Goal: Complete application form

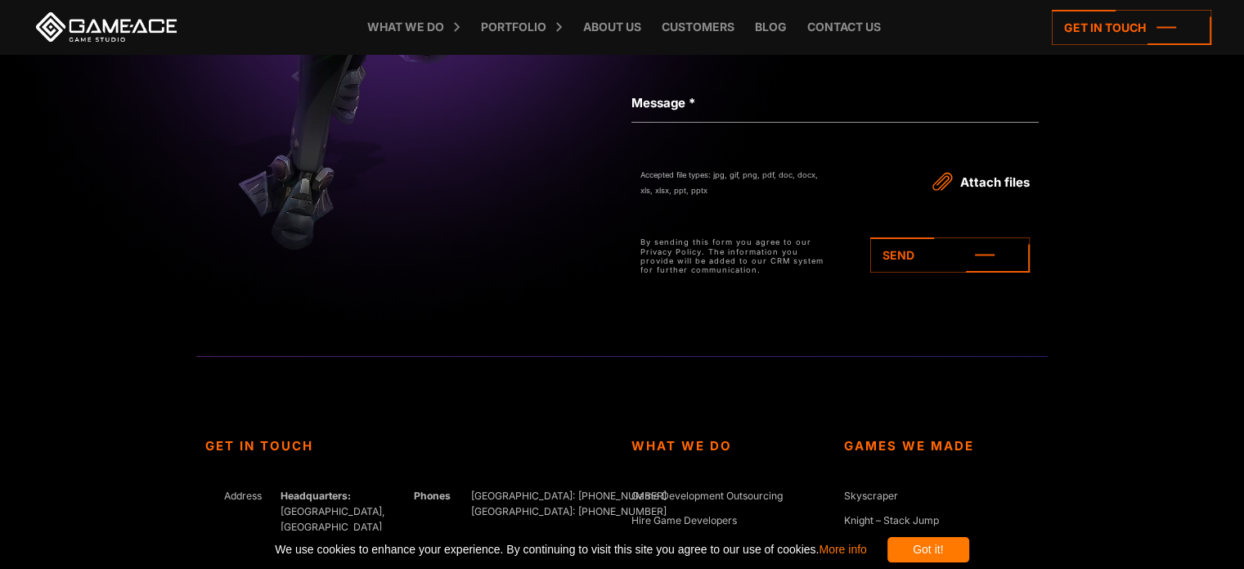
scroll to position [5236, 0]
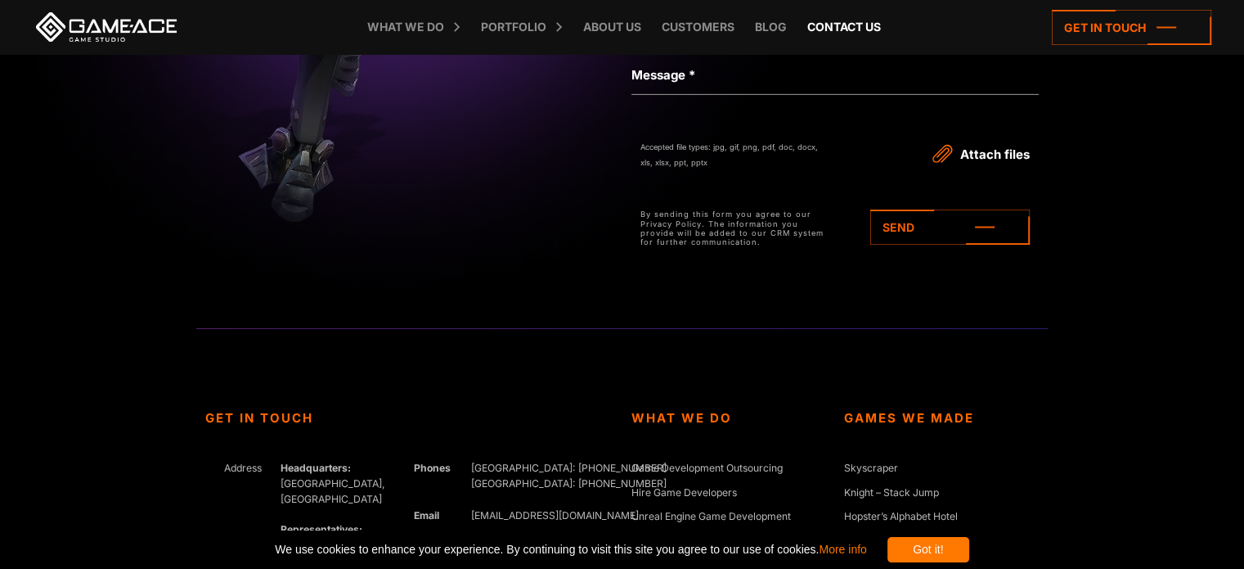
click at [848, 34] on link "Contact us" at bounding box center [844, 27] width 90 height 54
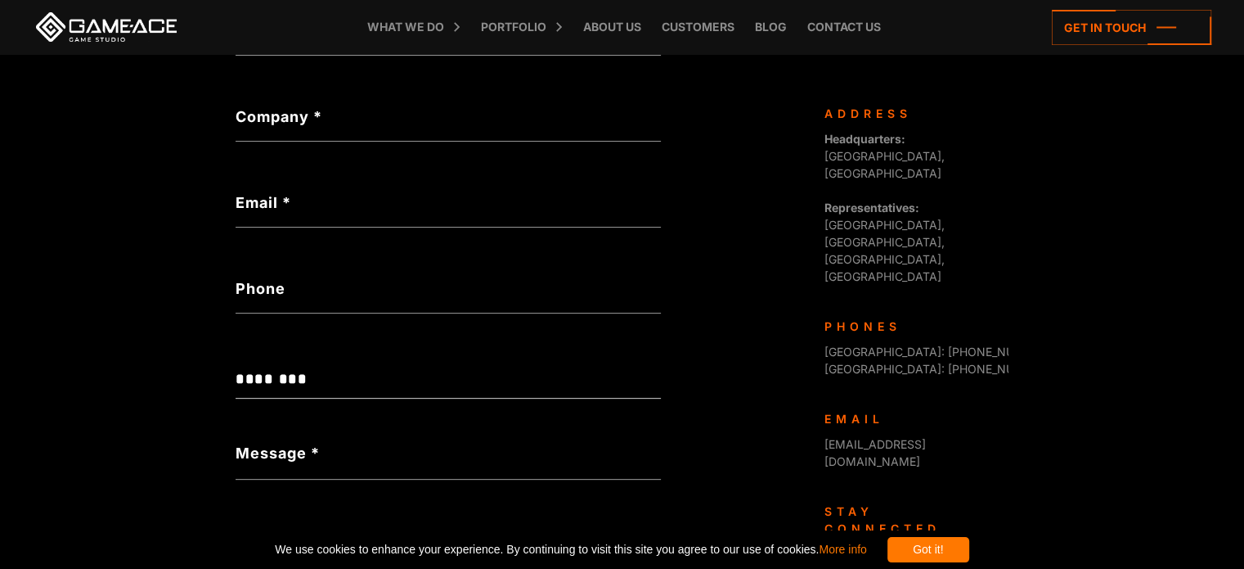
scroll to position [409, 0]
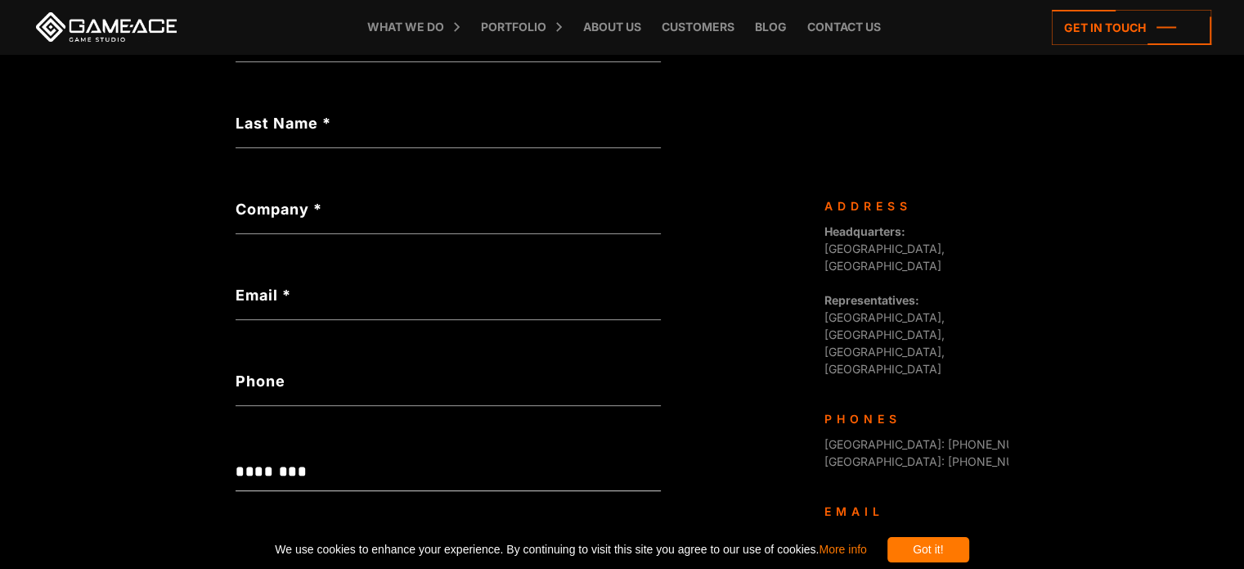
click at [470, 113] on label "Last Name *" at bounding box center [448, 123] width 425 height 22
click at [470, 113] on input "Last Name *" at bounding box center [448, 129] width 425 height 38
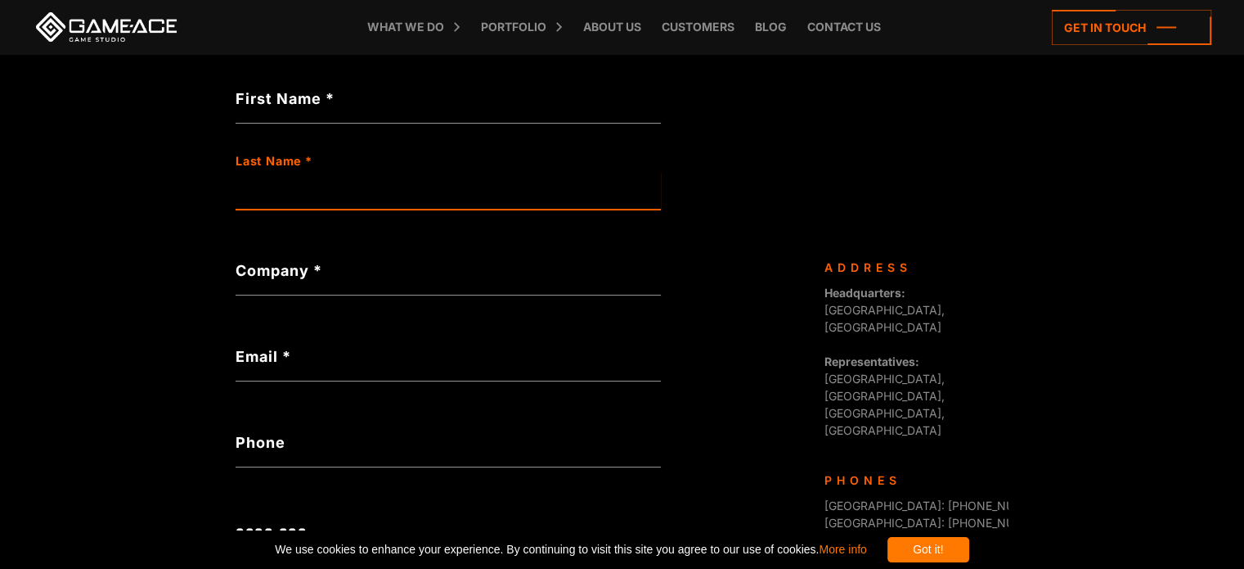
scroll to position [245, 0]
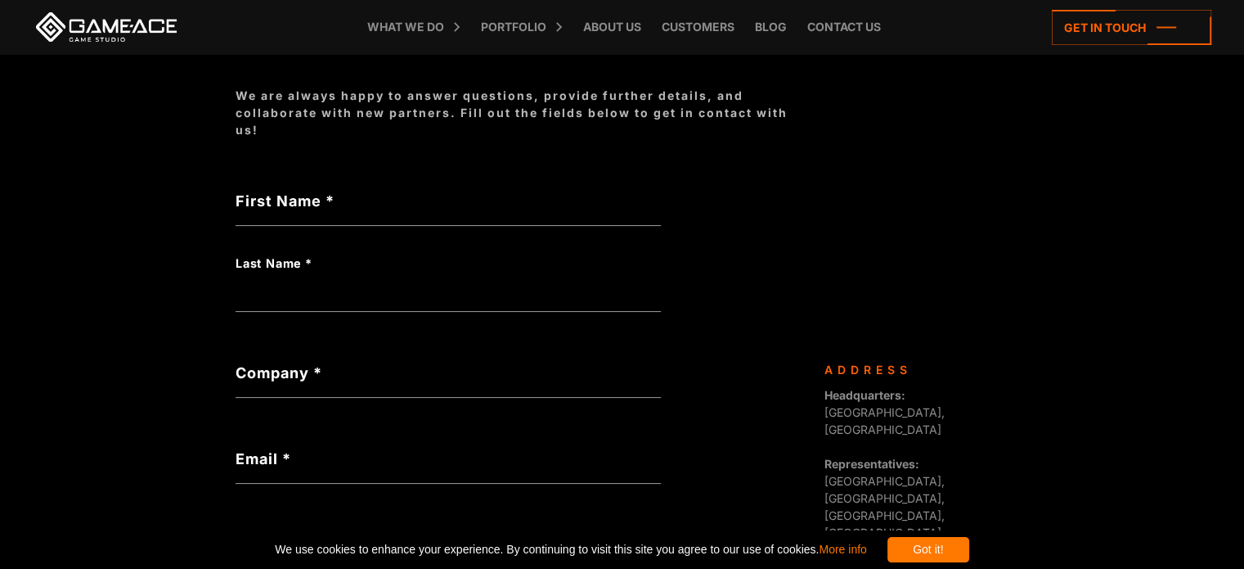
click at [401, 197] on label "First Name *" at bounding box center [448, 201] width 425 height 22
click at [401, 197] on input "First Name *" at bounding box center [448, 207] width 425 height 38
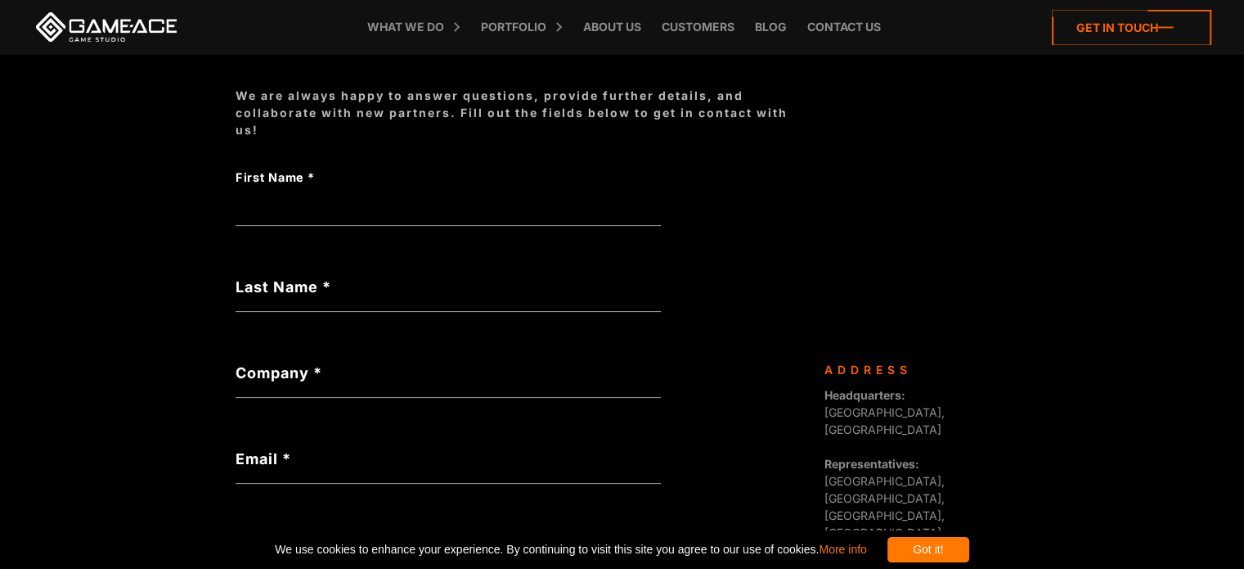
click at [1109, 27] on icon at bounding box center [1132, 27] width 160 height 35
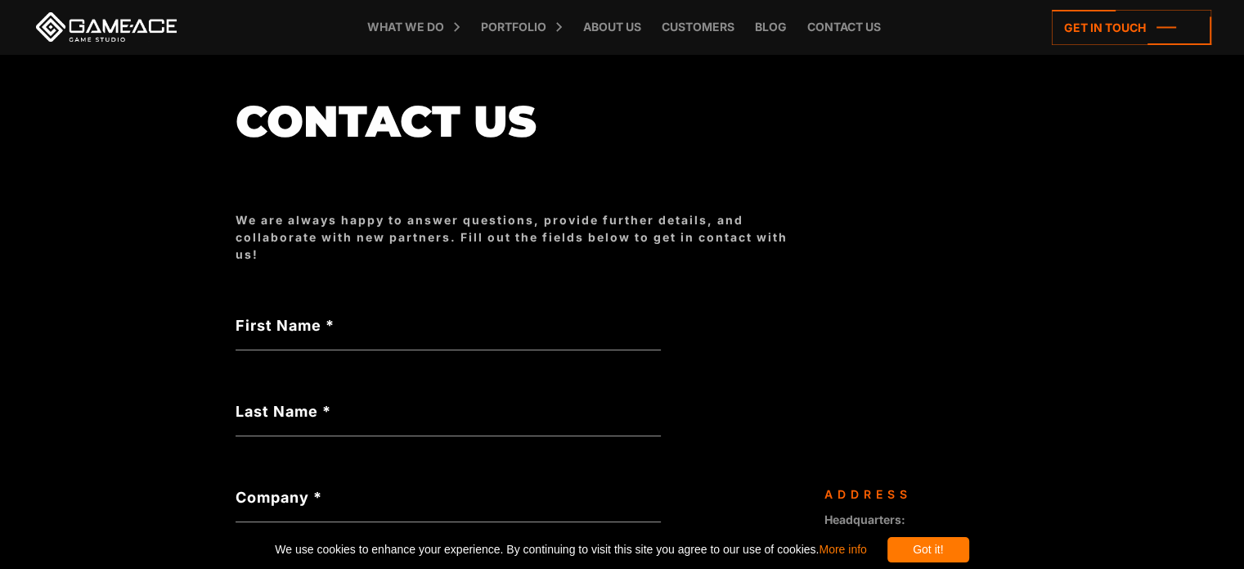
scroll to position [245, 0]
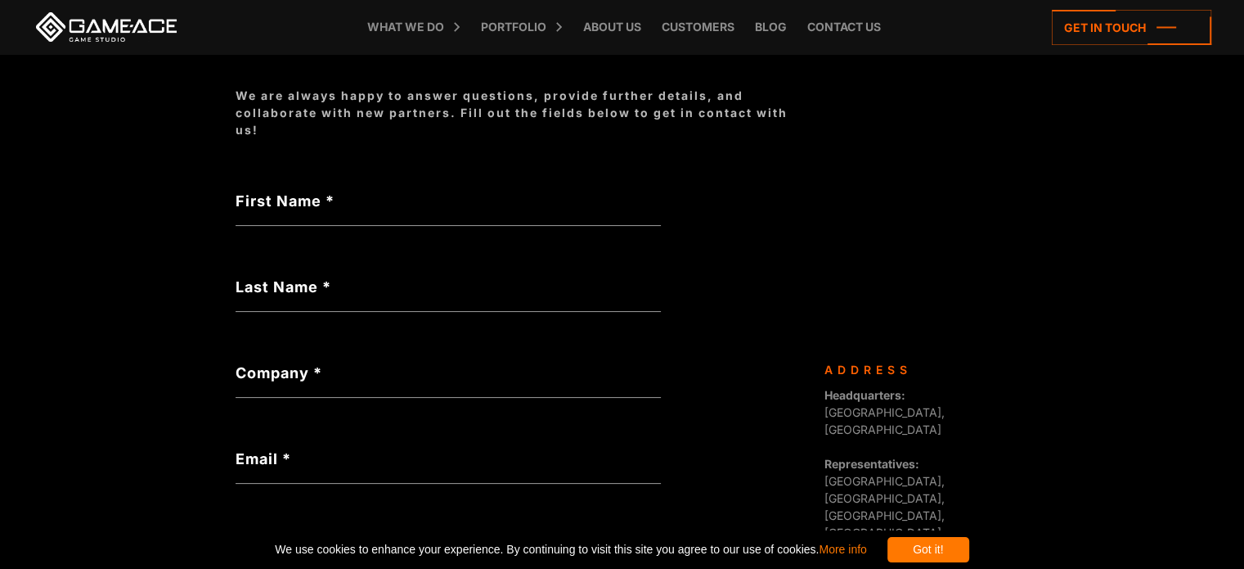
click at [313, 191] on label "First Name *" at bounding box center [448, 201] width 425 height 22
click at [313, 191] on input "First Name *" at bounding box center [448, 207] width 425 height 38
type input "****"
click at [268, 297] on label "Last Name *" at bounding box center [448, 287] width 425 height 22
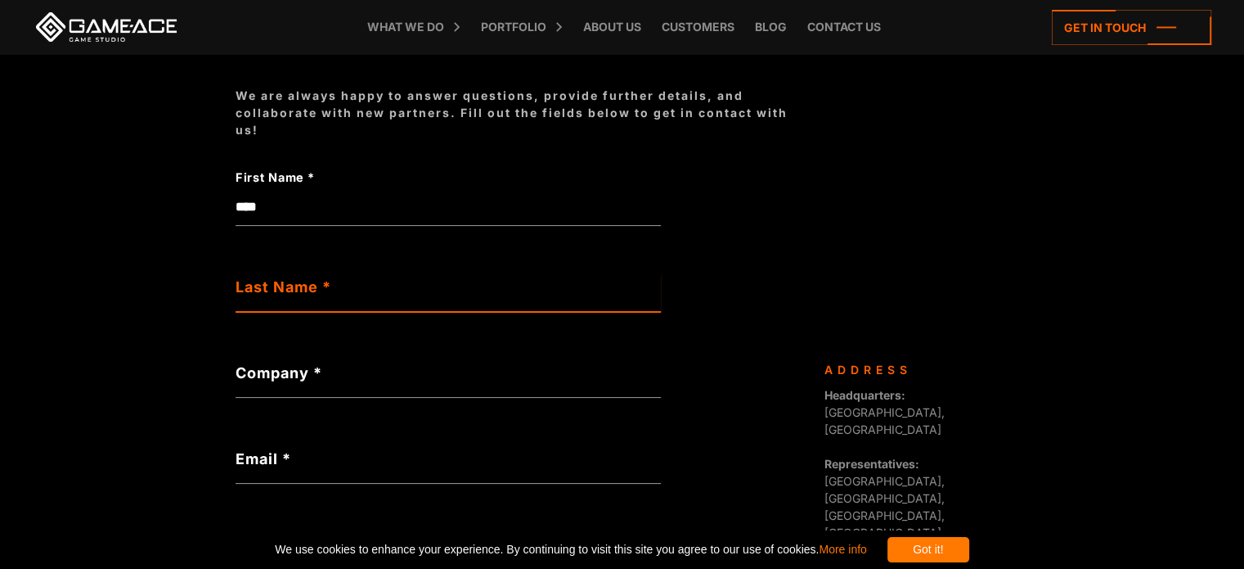
click at [268, 297] on input "Last Name *" at bounding box center [448, 293] width 425 height 38
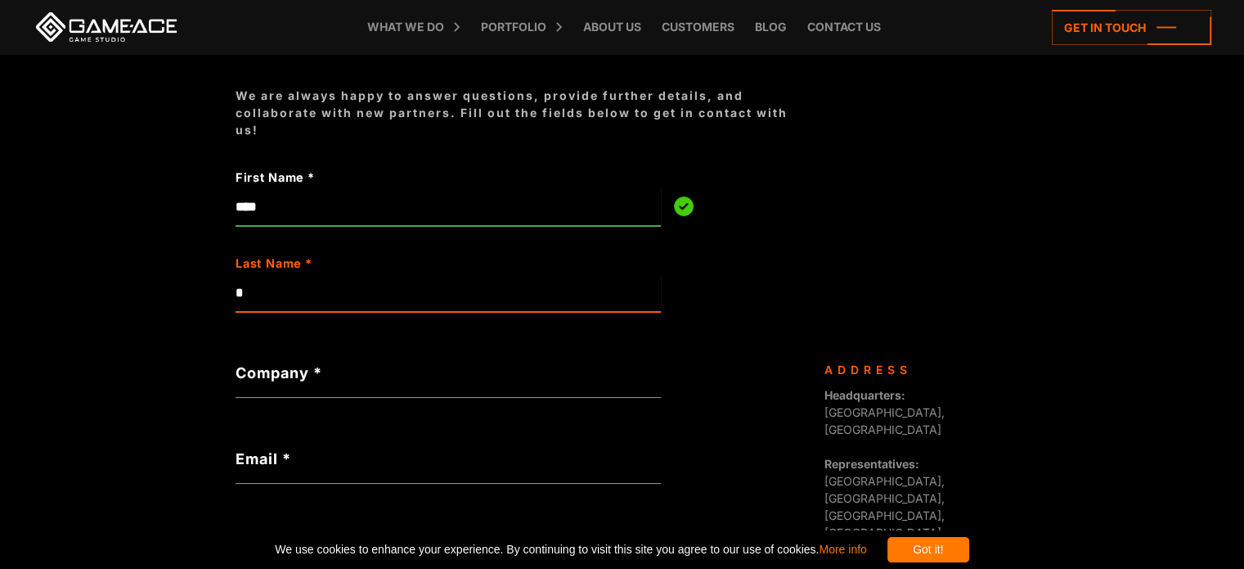
type input "*"
click at [277, 371] on label "Company *" at bounding box center [448, 373] width 425 height 22
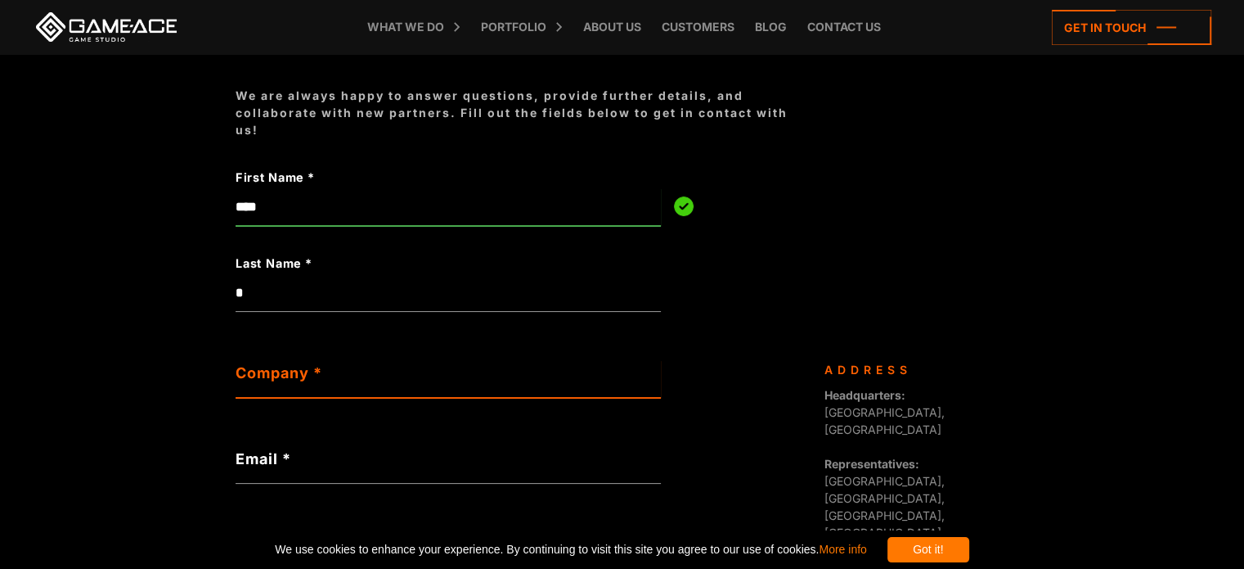
click at [277, 371] on input "Company *" at bounding box center [448, 379] width 425 height 38
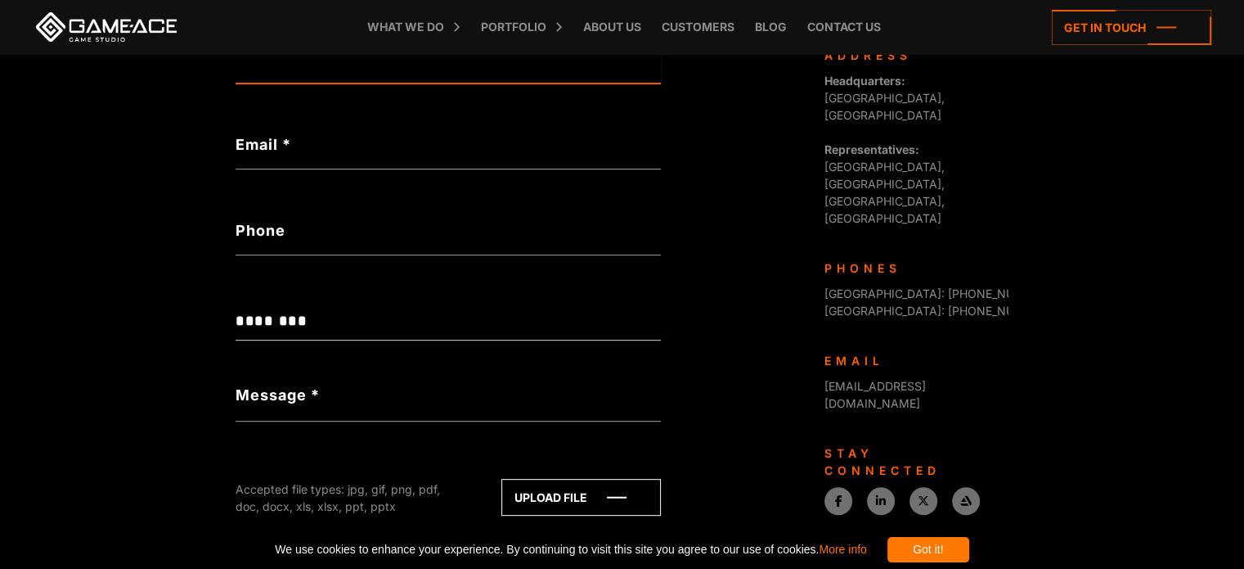
scroll to position [491, 0]
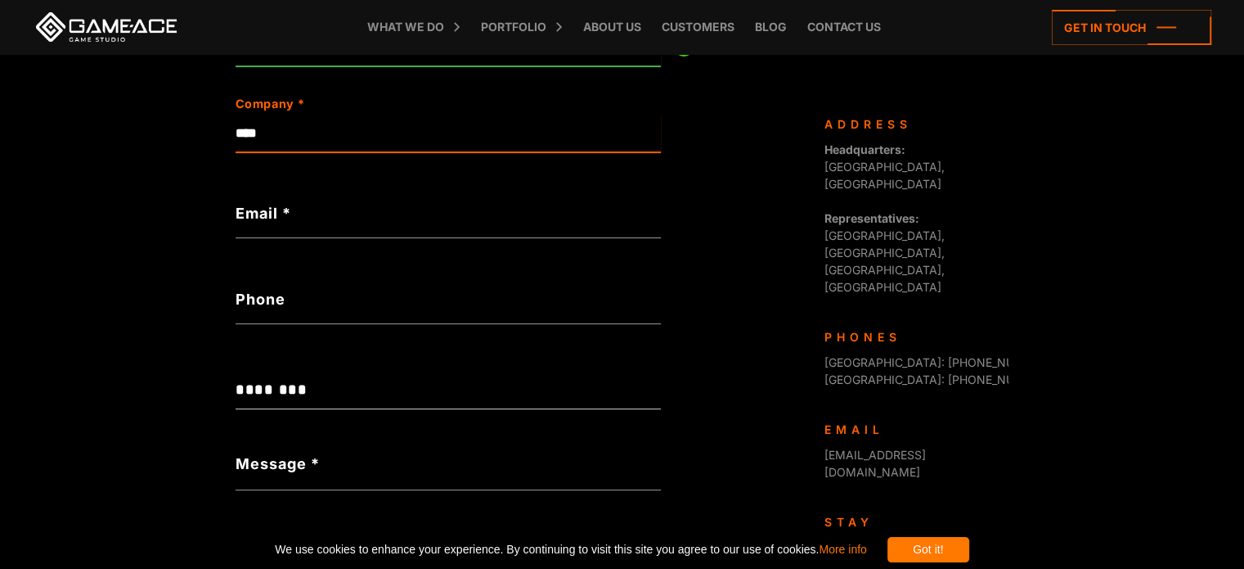
type input "****"
click at [296, 241] on div "Not a valid email" at bounding box center [448, 244] width 425 height 17
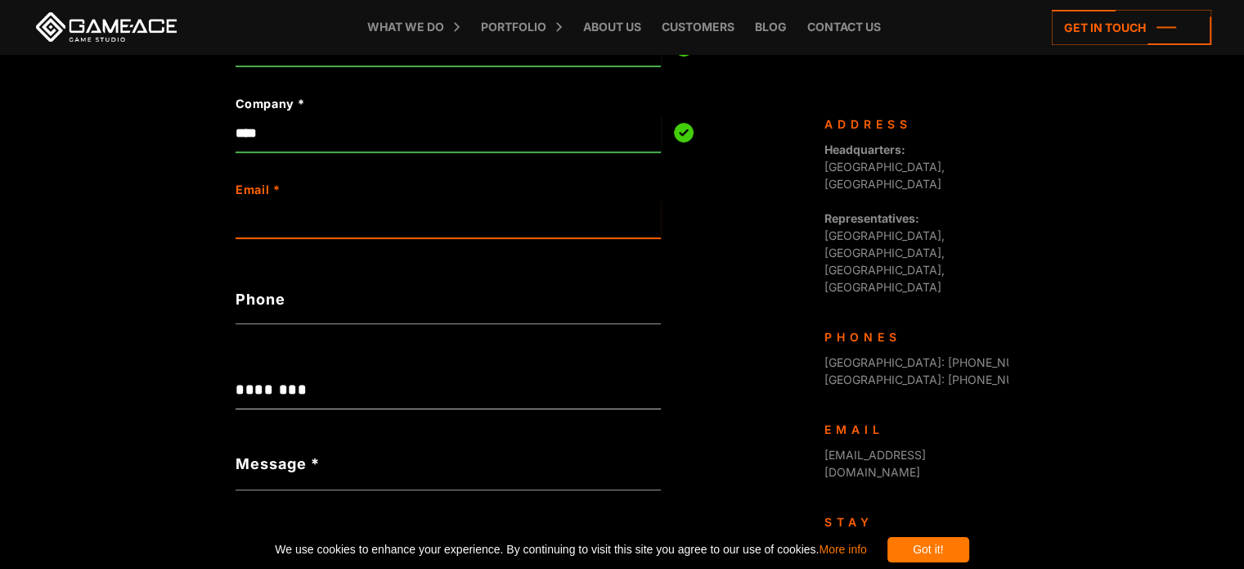
click at [303, 228] on input "Email *" at bounding box center [448, 219] width 425 height 38
type input "**********"
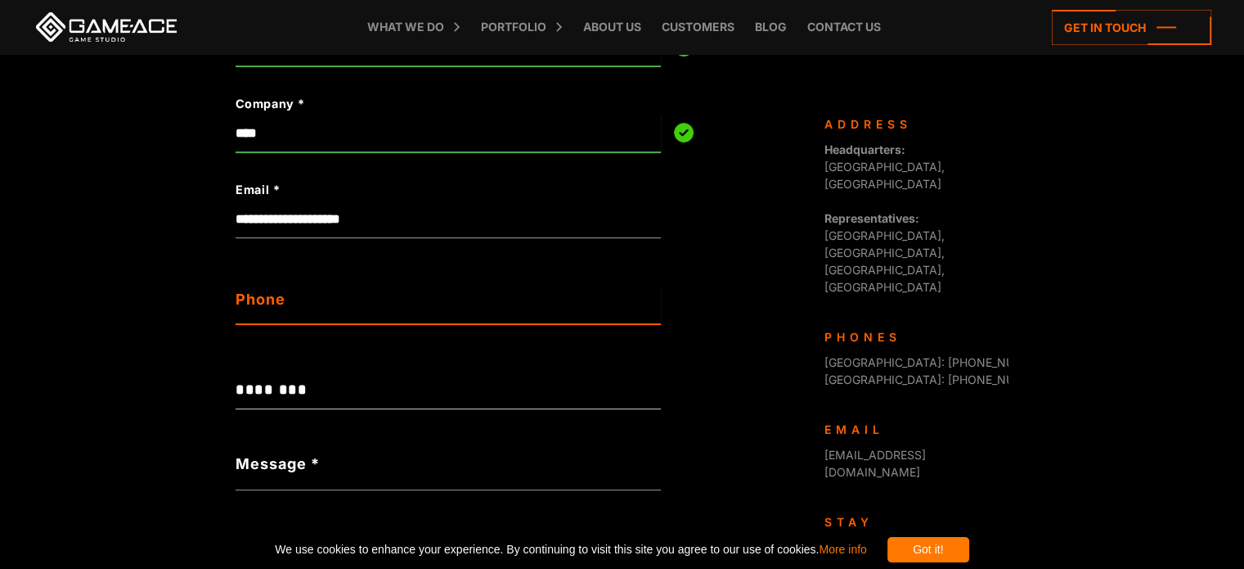
type input "**********"
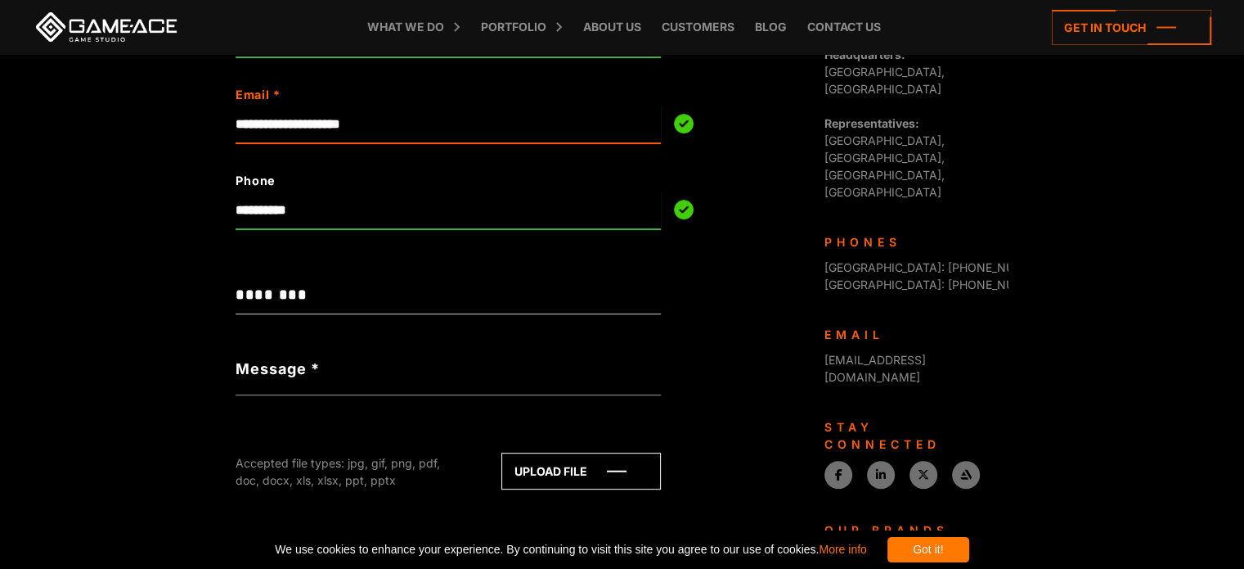
scroll to position [654, 0]
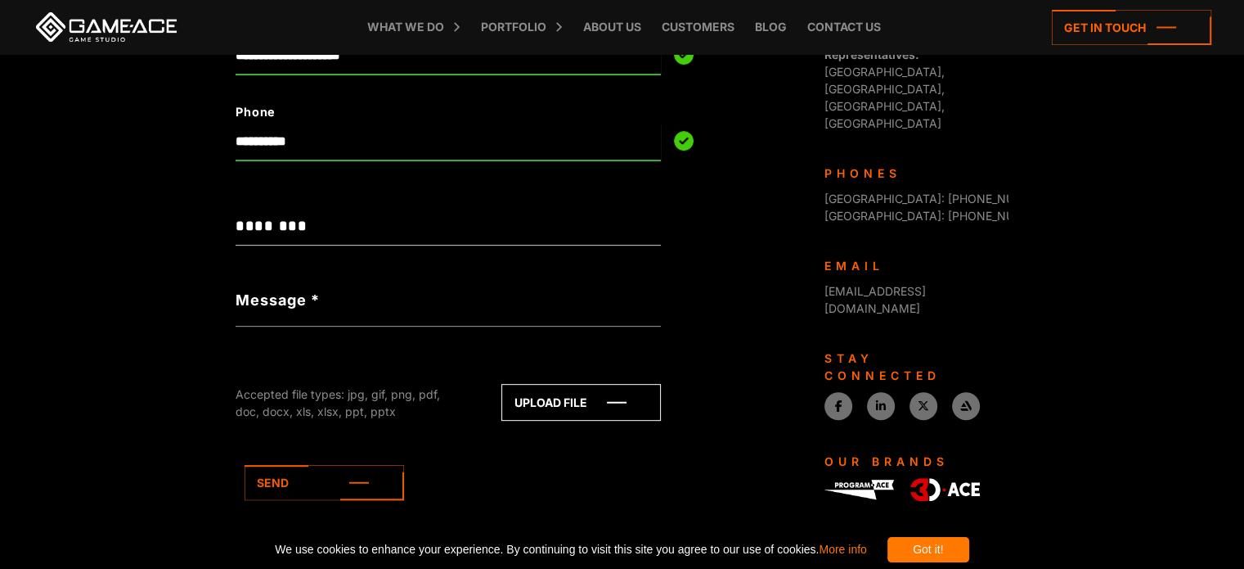
drag, startPoint x: 313, startPoint y: 251, endPoint x: 314, endPoint y: 295, distance: 43.4
click at [313, 254] on form "**********" at bounding box center [448, 176] width 425 height 794
click at [314, 299] on label "Message *" at bounding box center [278, 300] width 84 height 22
click at [314, 299] on textarea "Message *" at bounding box center [448, 306] width 425 height 39
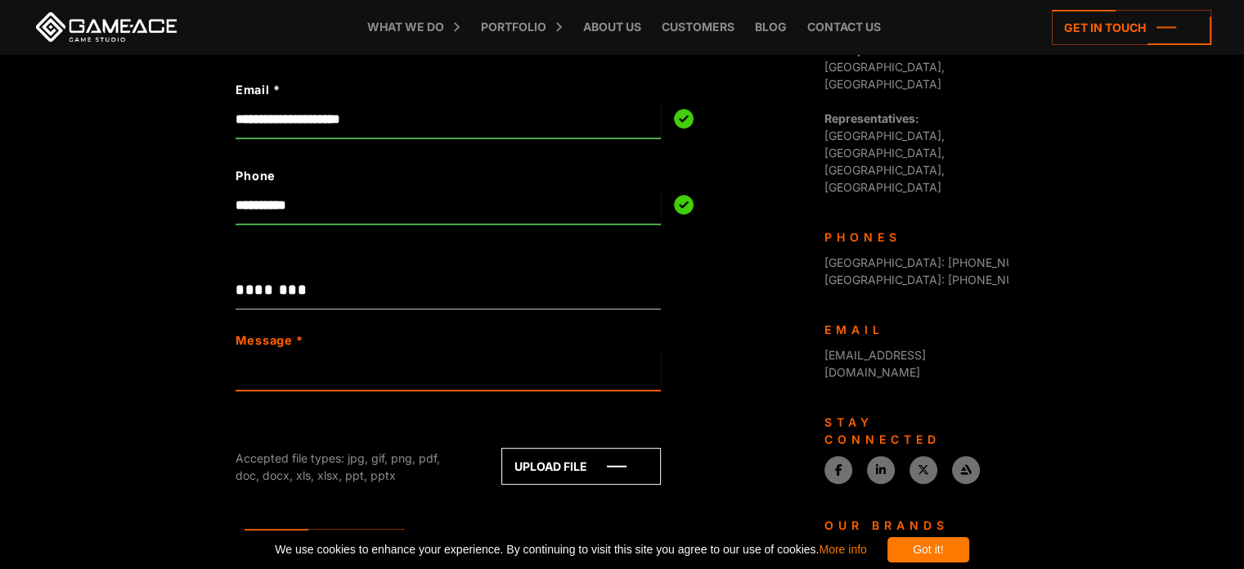
scroll to position [691, 0]
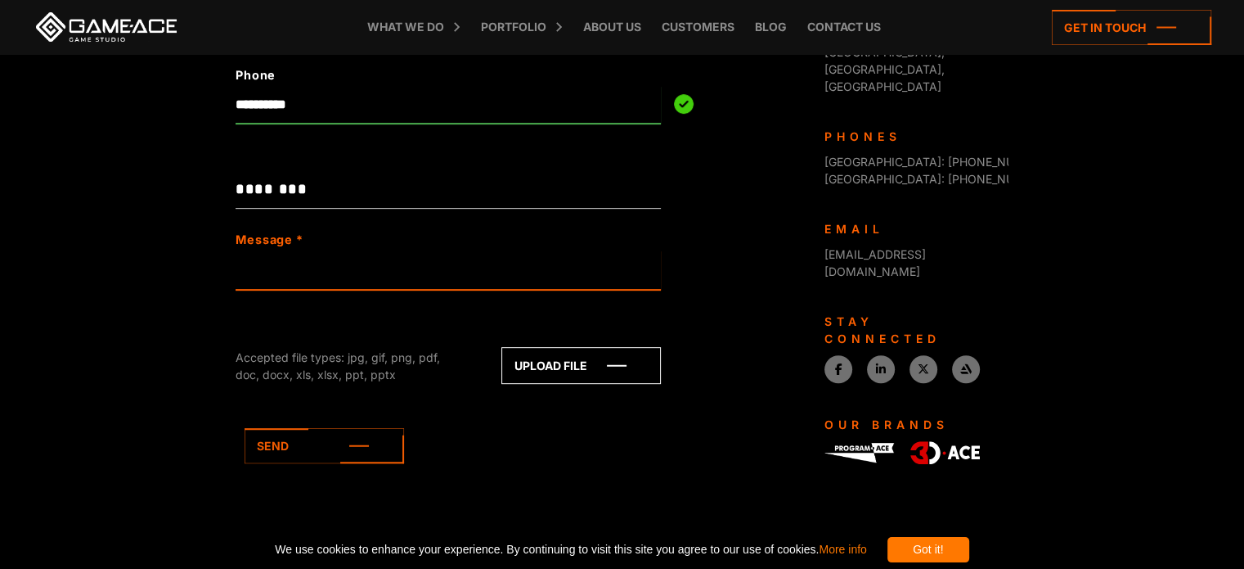
click at [325, 259] on textarea "Message *" at bounding box center [448, 269] width 425 height 39
